Goal: Find specific page/section: Find specific page/section

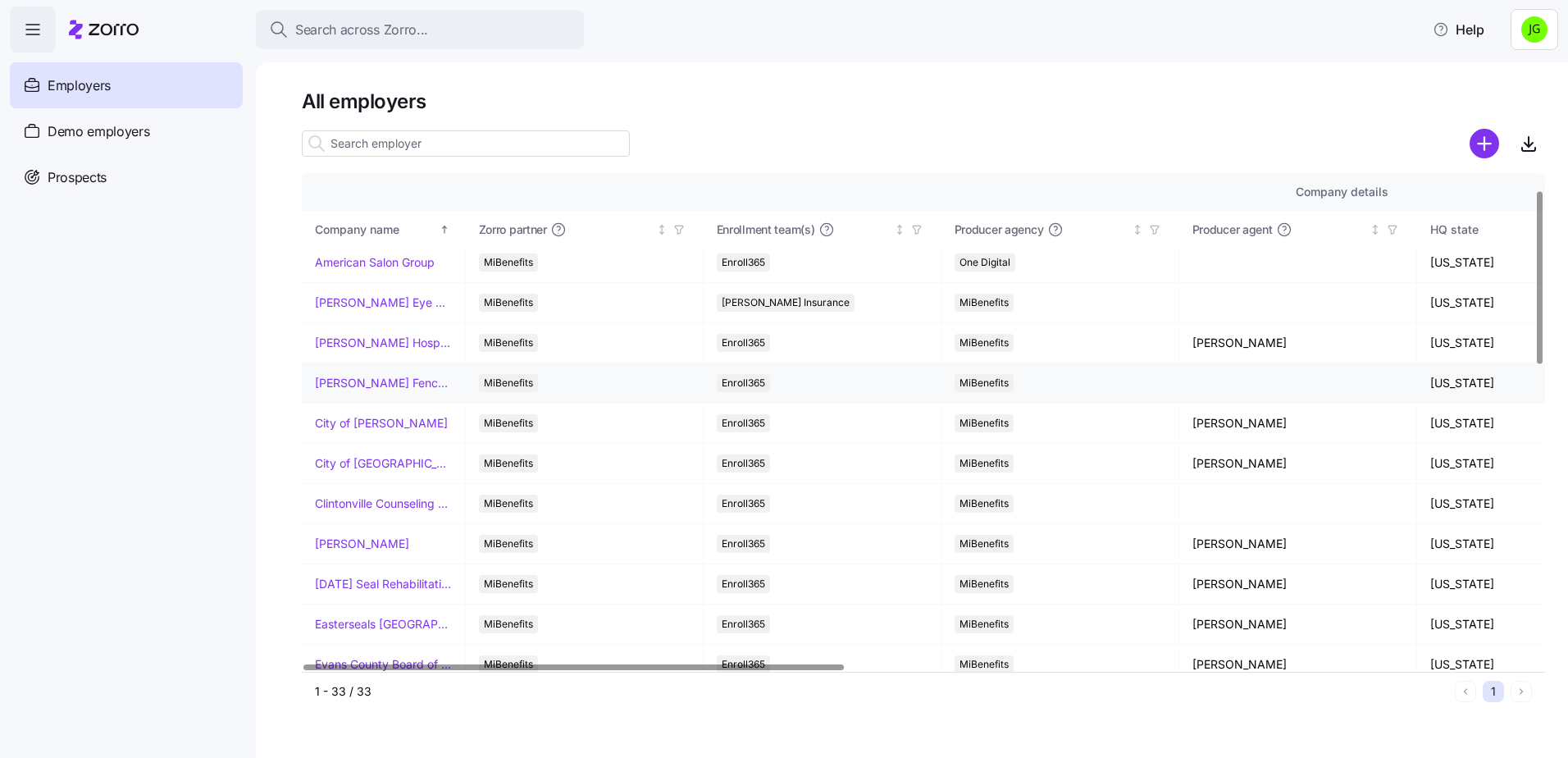
scroll to position [82, 0]
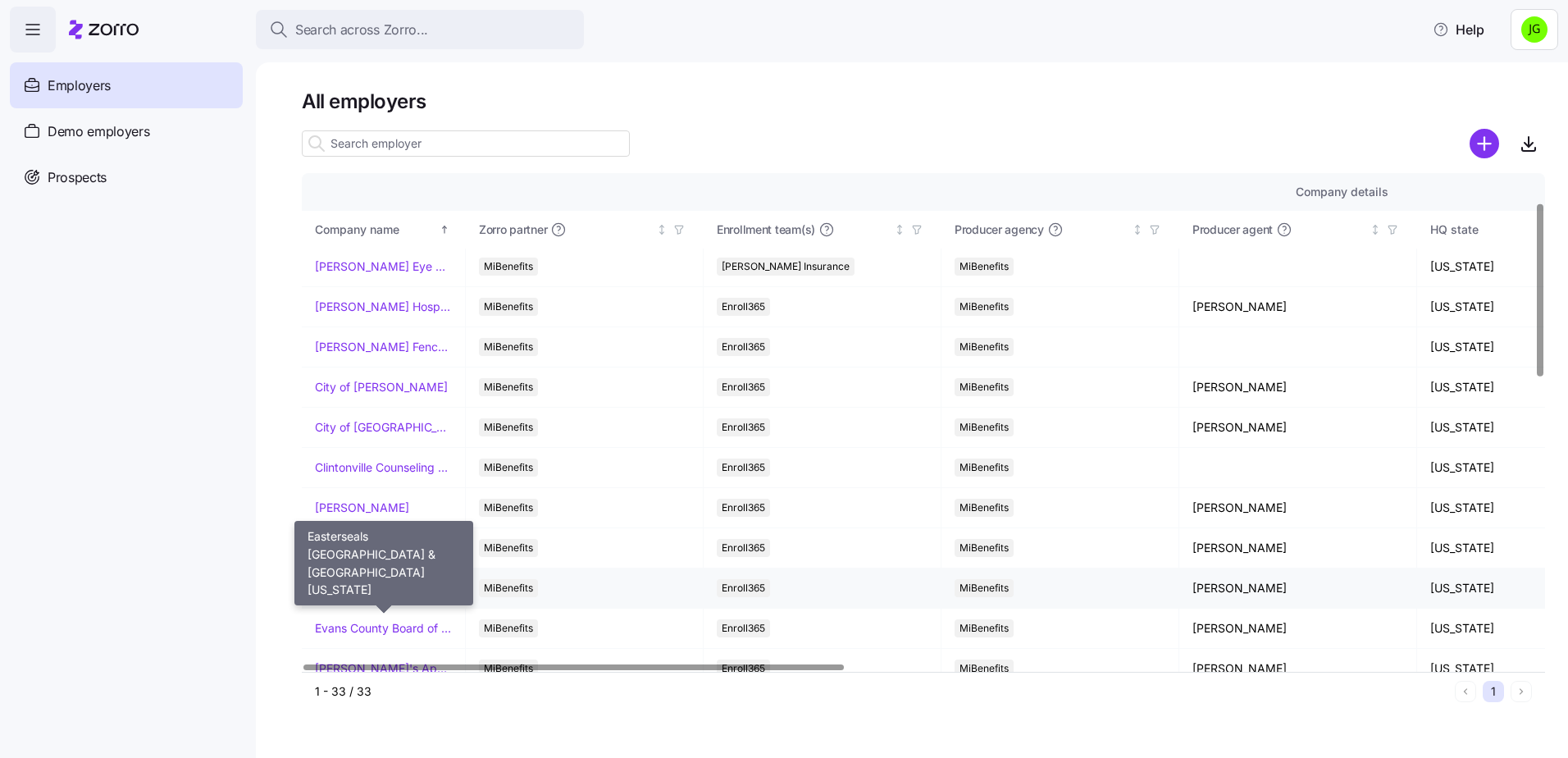
click at [347, 589] on link "Easterseals Capital Region & Eastern Connecticut" at bounding box center [383, 588] width 137 height 16
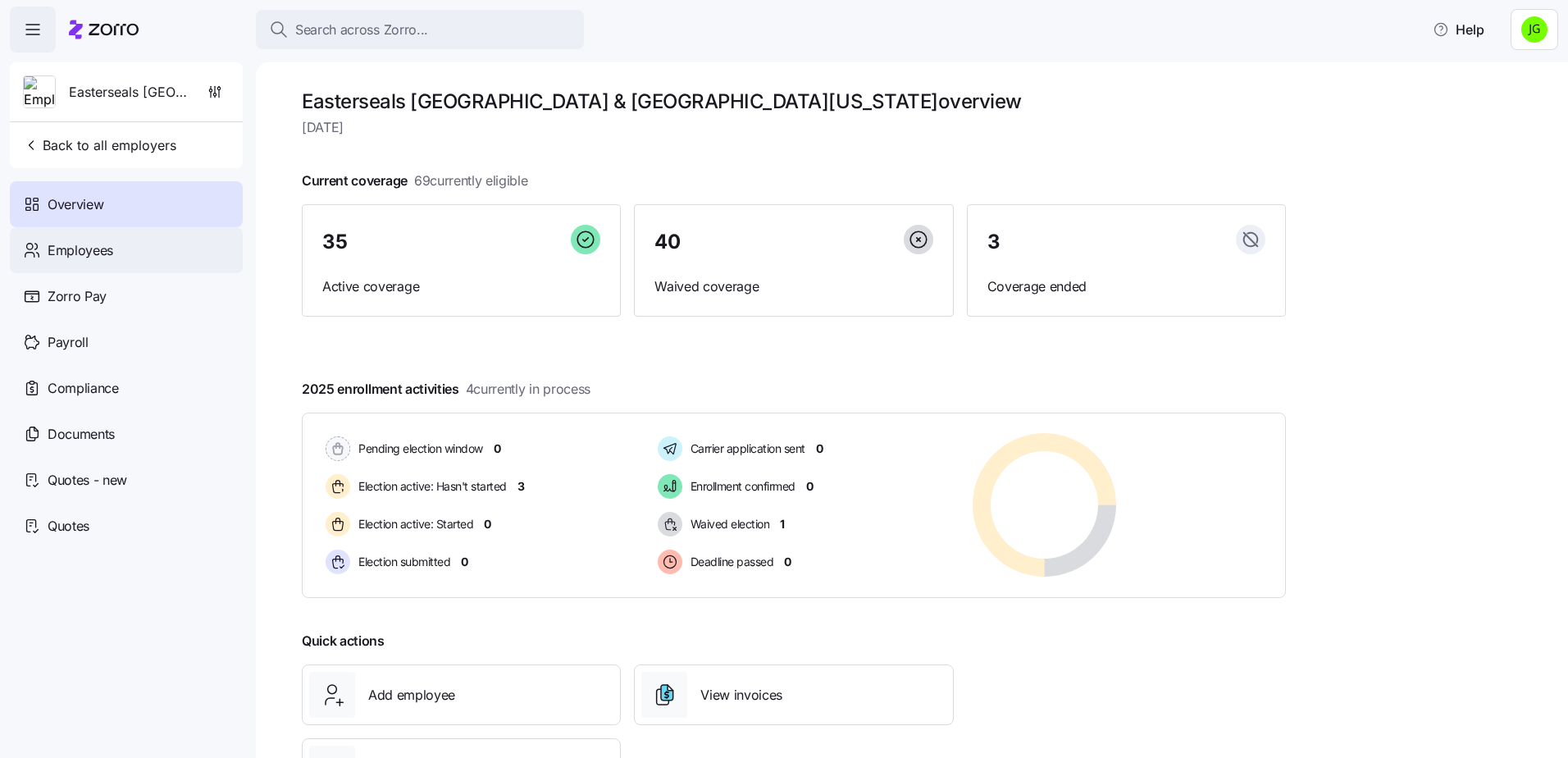
click at [154, 244] on div "Employees" at bounding box center [125, 250] width 233 height 46
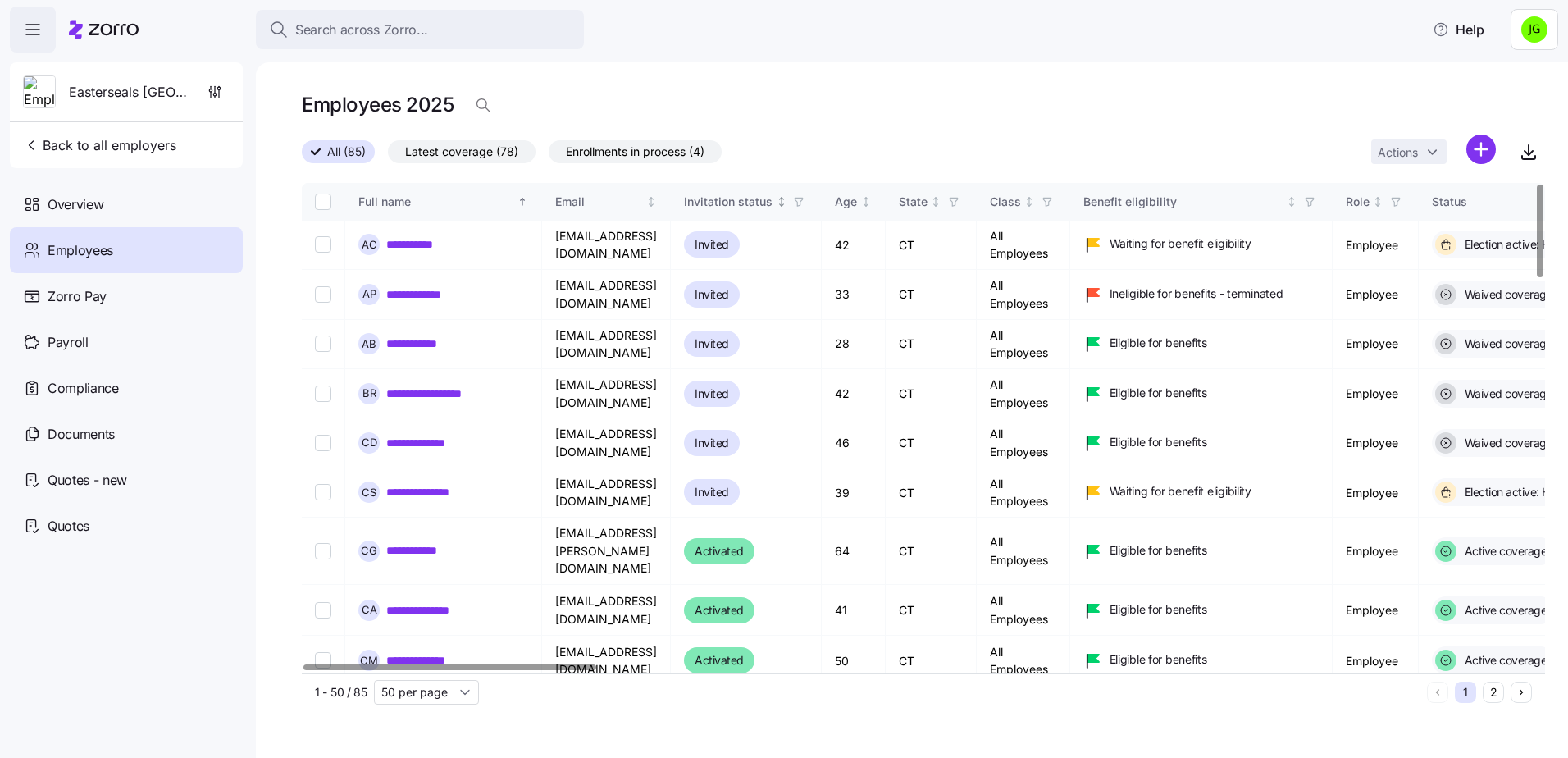
click at [805, 204] on icon "button" at bounding box center [799, 202] width 11 height 11
click at [805, 200] on icon "button" at bounding box center [799, 202] width 11 height 11
click at [889, 125] on div "Employees 2025" at bounding box center [924, 111] width 1243 height 46
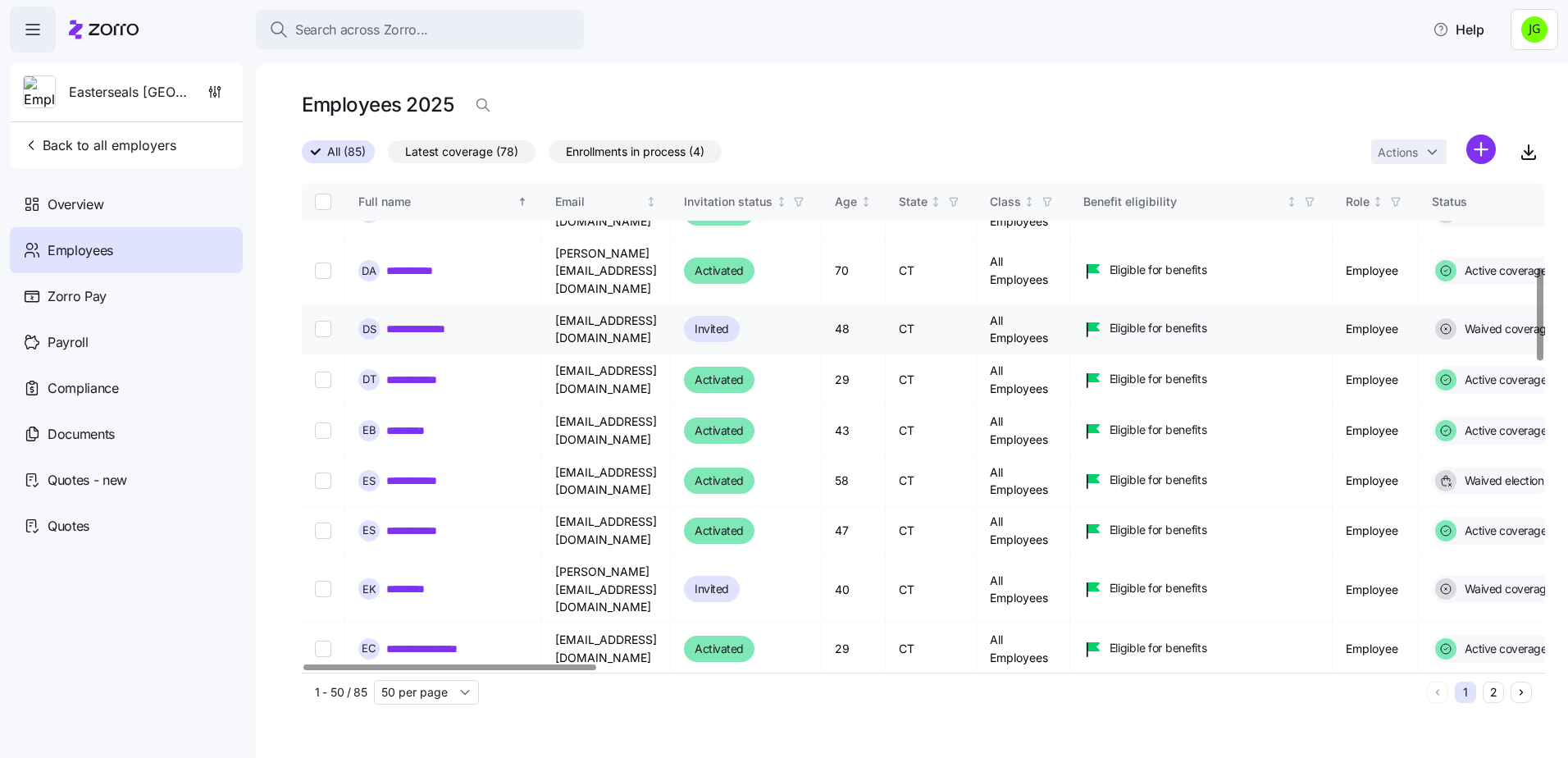
scroll to position [657, 0]
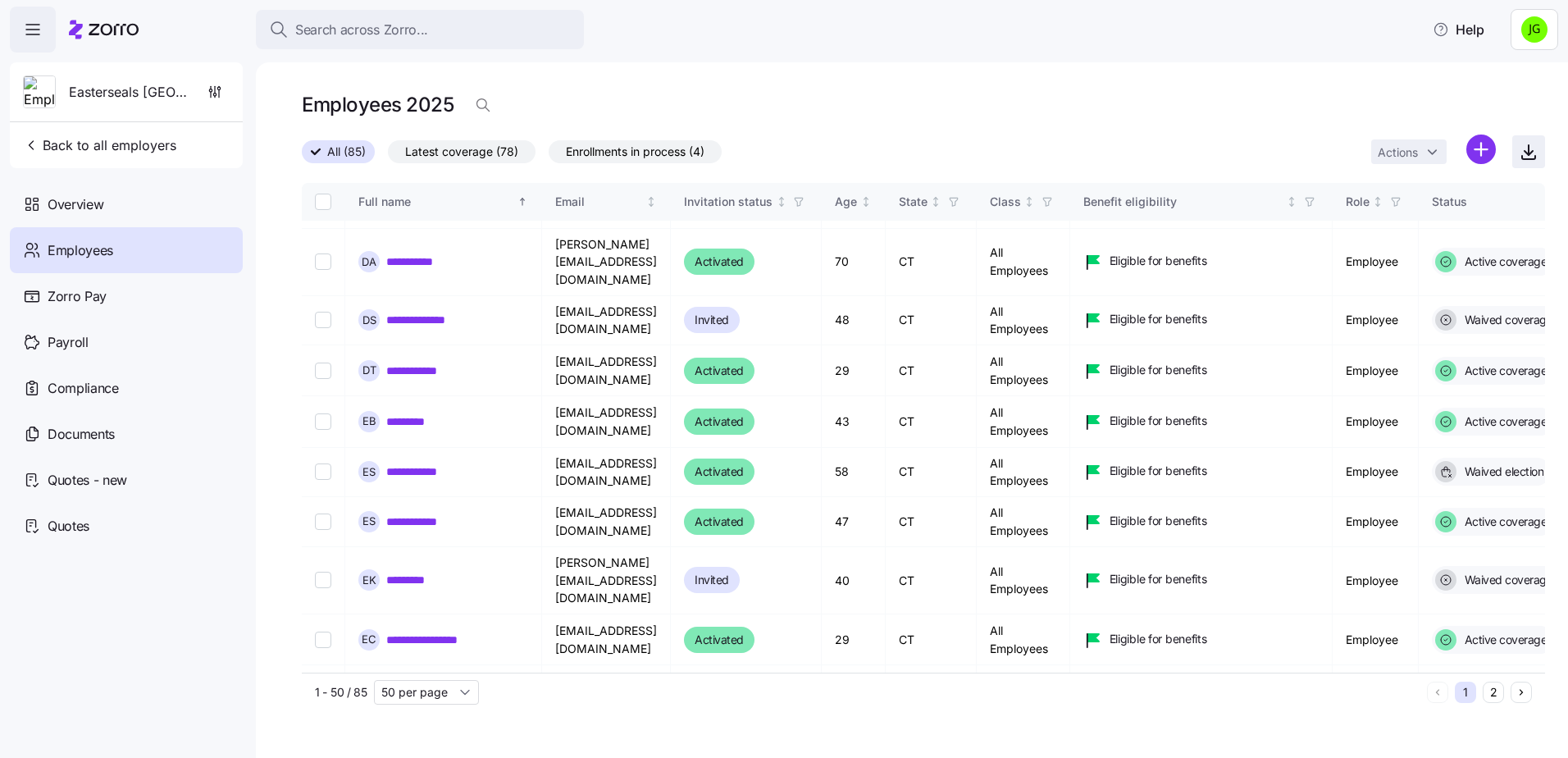
click at [1532, 154] on icon "button" at bounding box center [1528, 153] width 8 height 4
